Goal: Communication & Community: Answer question/provide support

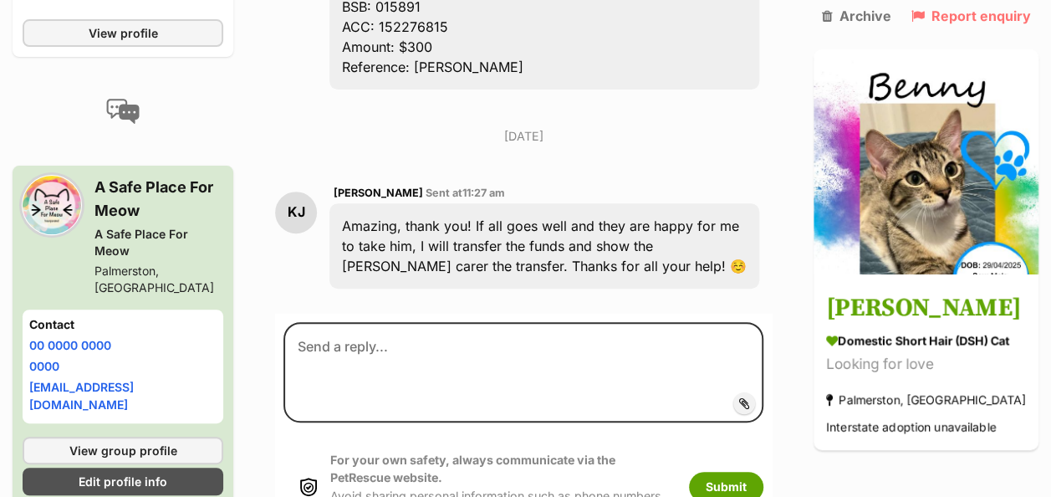
scroll to position [3346, 0]
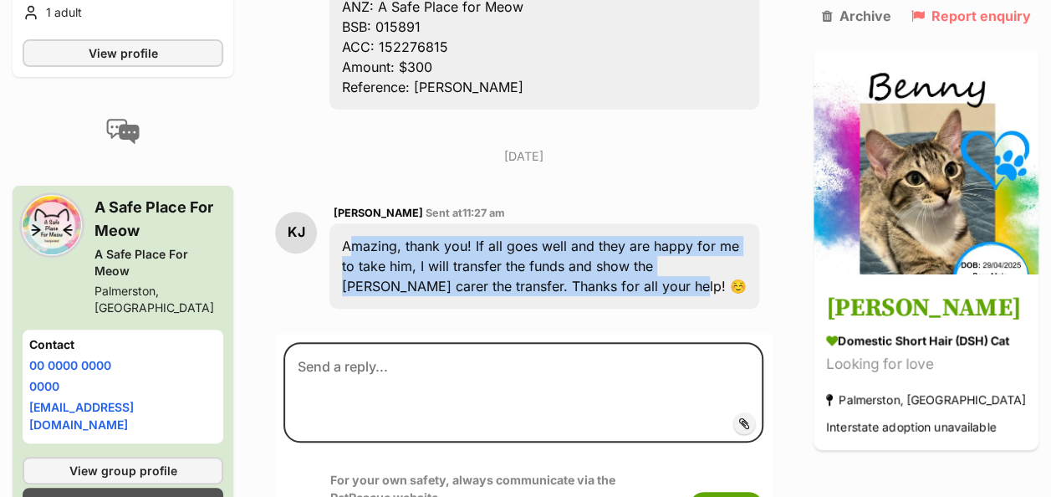
drag, startPoint x: 356, startPoint y: 156, endPoint x: 620, endPoint y: 194, distance: 267.0
click at [622, 223] on div "Amazing, thank you! If all goes well and they are happy for me to take him, I w…" at bounding box center [545, 265] width 430 height 85
drag, startPoint x: 620, startPoint y: 194, endPoint x: 510, endPoint y: 182, distance: 110.3
copy div "Amazing, thank you! If all goes well and they are happy for me to take him, I w…"
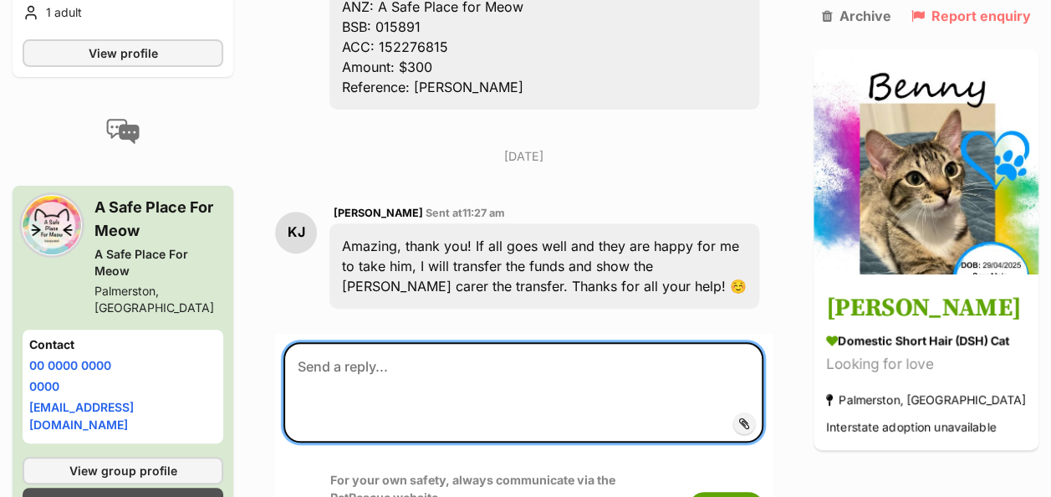
drag, startPoint x: 366, startPoint y: 268, endPoint x: 336, endPoint y: 281, distance: 33.0
click at [336, 342] on textarea at bounding box center [524, 392] width 480 height 100
paste textarea "Hi! We’ve spoken with the [PERSON_NAME] carer and they’re happy for you to take…"
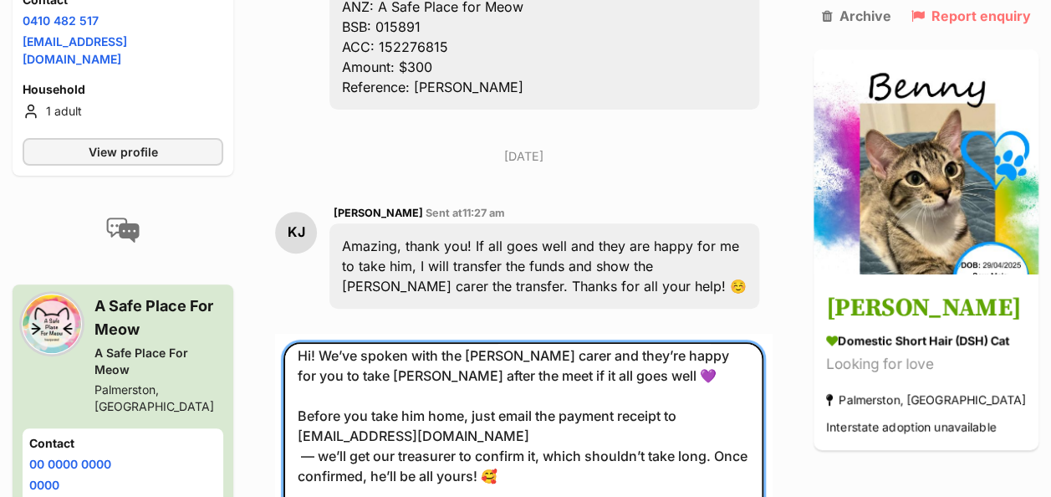
scroll to position [0, 0]
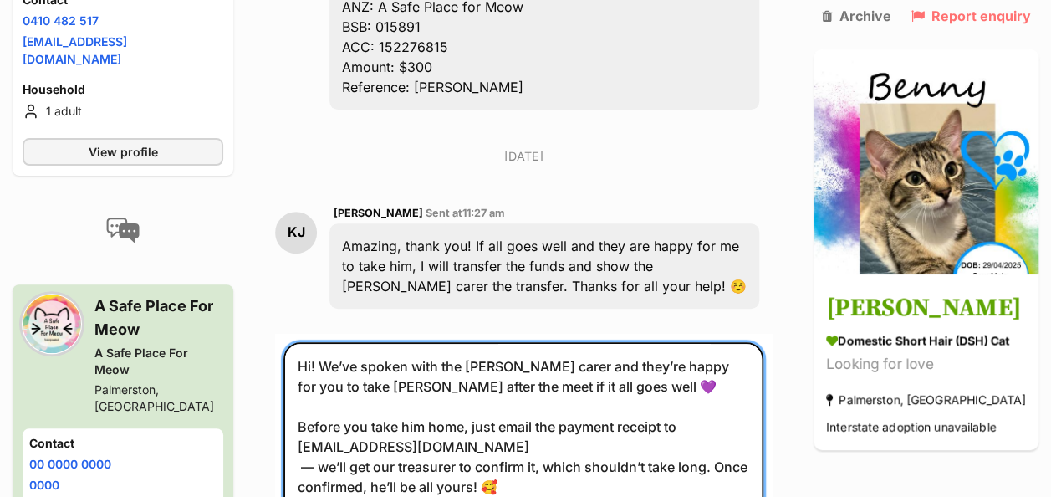
click at [310, 342] on textarea "Hi! We’ve spoken with the [PERSON_NAME] carer and they’re happy for you to take…" at bounding box center [524, 441] width 480 height 199
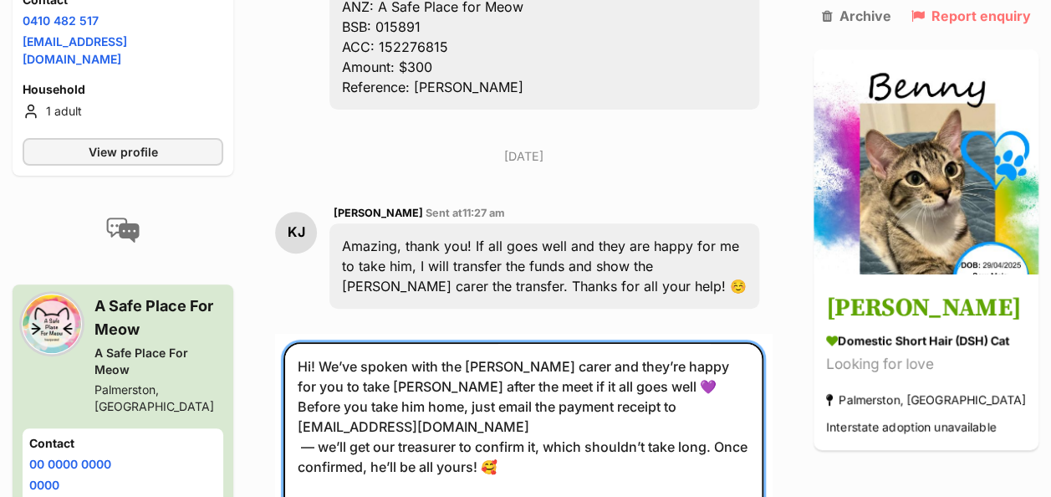
click at [333, 356] on textarea "Hi! We’ve spoken with the [PERSON_NAME] carer and they’re happy for you to take…" at bounding box center [524, 441] width 480 height 199
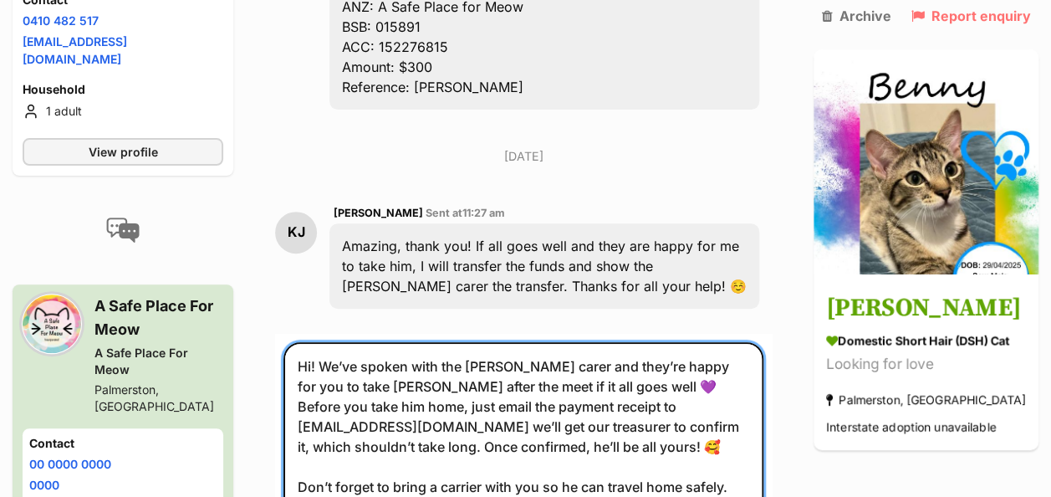
click at [313, 416] on textarea "Hi! We’ve spoken with the [PERSON_NAME] carer and they’re happy for you to take…" at bounding box center [524, 441] width 480 height 199
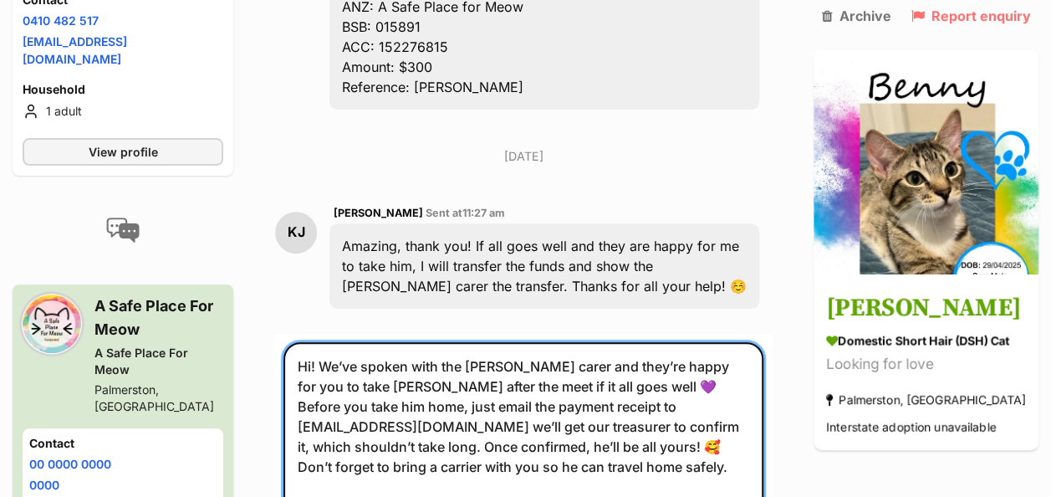
drag, startPoint x: 309, startPoint y: 432, endPoint x: 616, endPoint y: 426, distance: 306.2
click at [616, 426] on textarea "Hi! We’ve spoken with the [PERSON_NAME] carer and they’re happy for you to take…" at bounding box center [524, 441] width 480 height 199
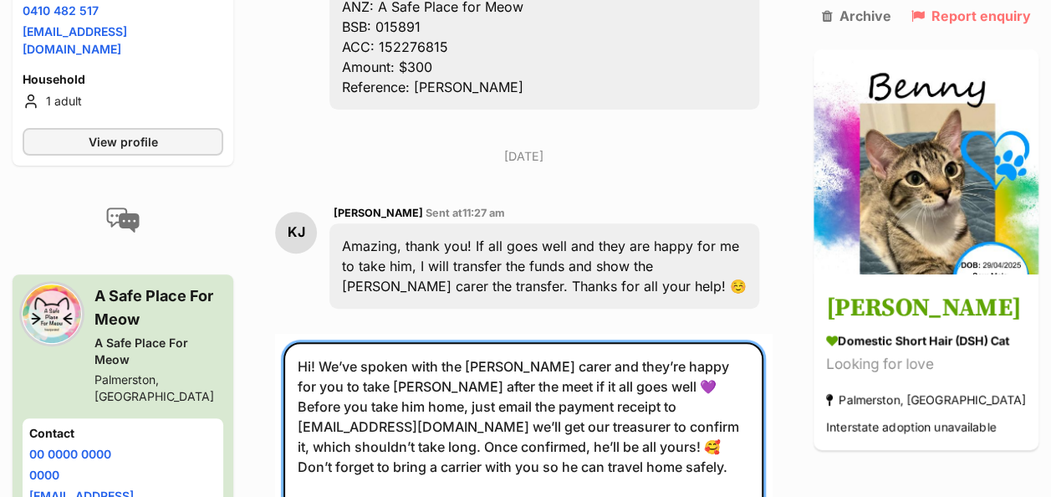
click at [539, 342] on textarea "Hi! We’ve spoken with the [PERSON_NAME] carer and they’re happy for you to take…" at bounding box center [524, 436] width 480 height 189
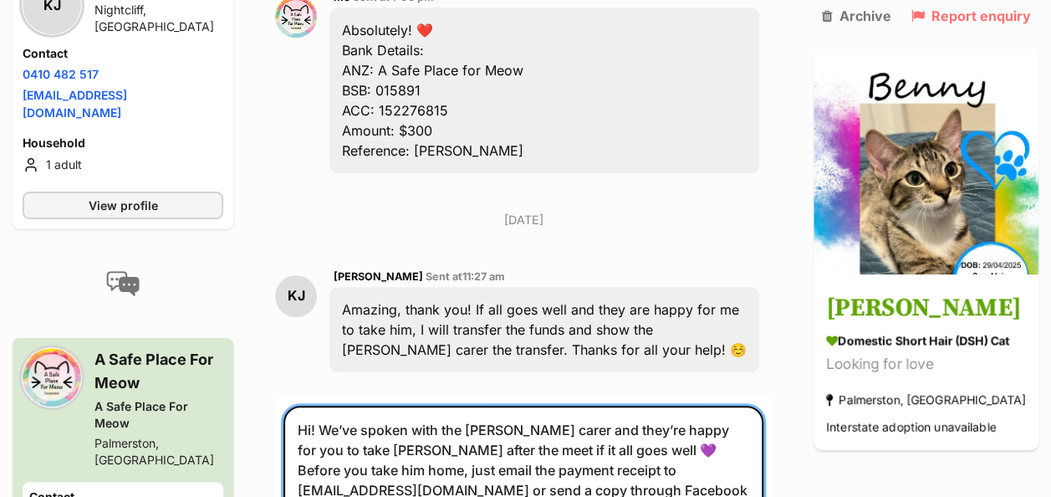
scroll to position [3262, 0]
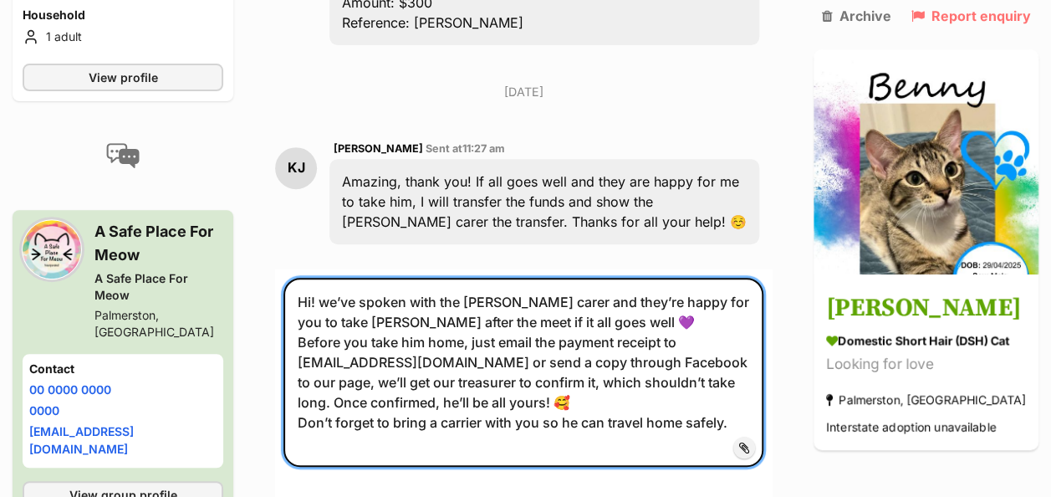
scroll to position [3513, 0]
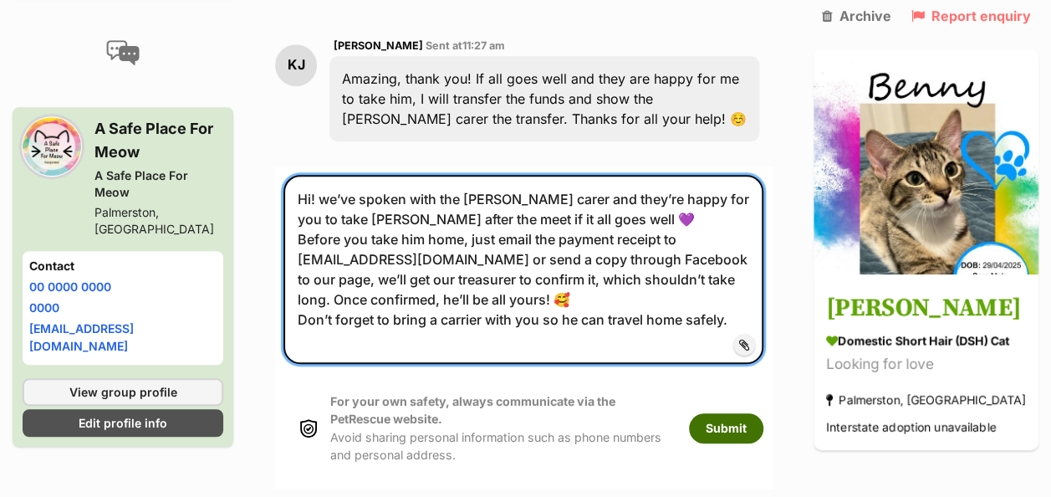
type textarea "Hi! we’ve spoken with the [PERSON_NAME] carer and they’re happy for you to take…"
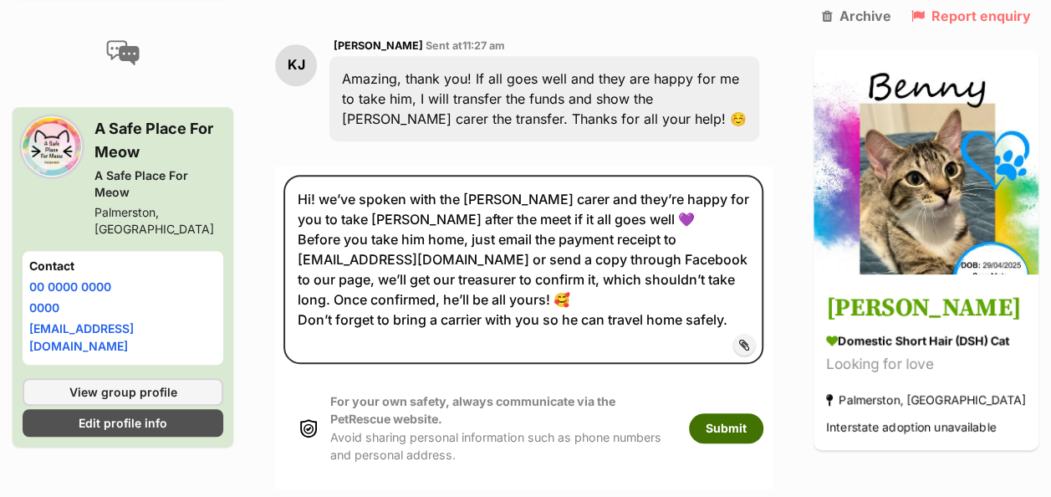
click at [739, 413] on button "Submit" at bounding box center [726, 428] width 74 height 30
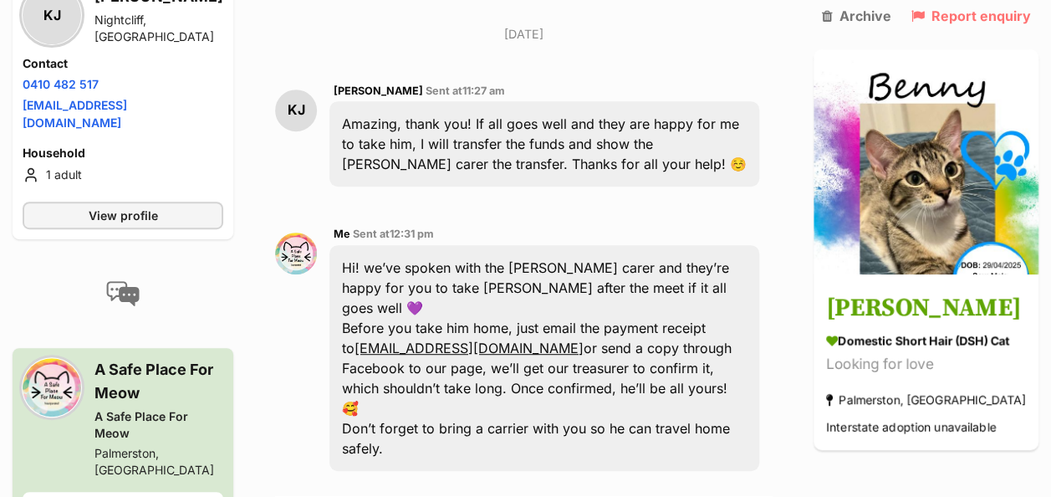
scroll to position [3463, 0]
